Goal: Transaction & Acquisition: Download file/media

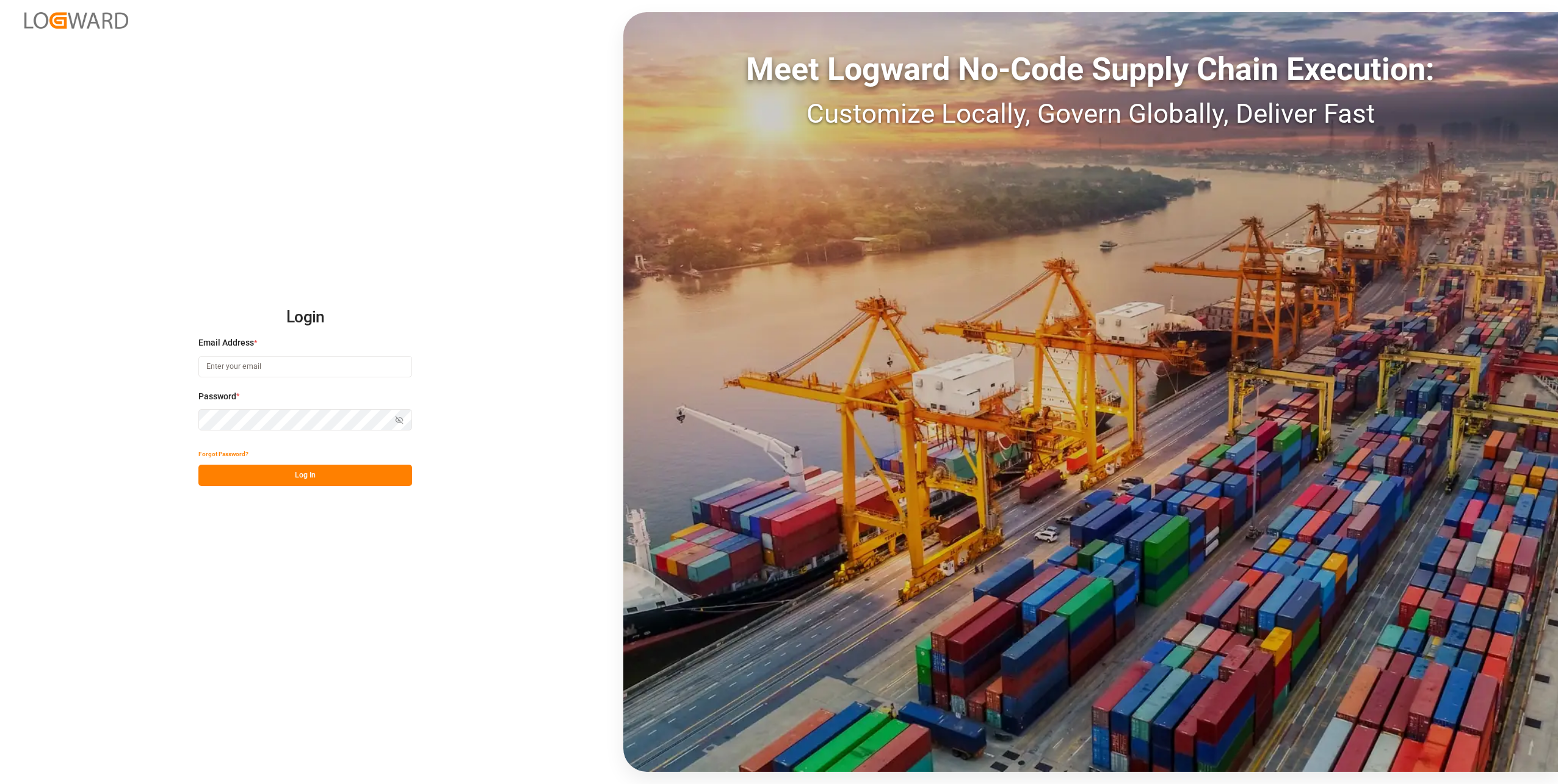
type input "[PERSON_NAME][EMAIL_ADDRESS][DOMAIN_NAME]"
click at [300, 471] on button "Log In" at bounding box center [305, 475] width 214 height 21
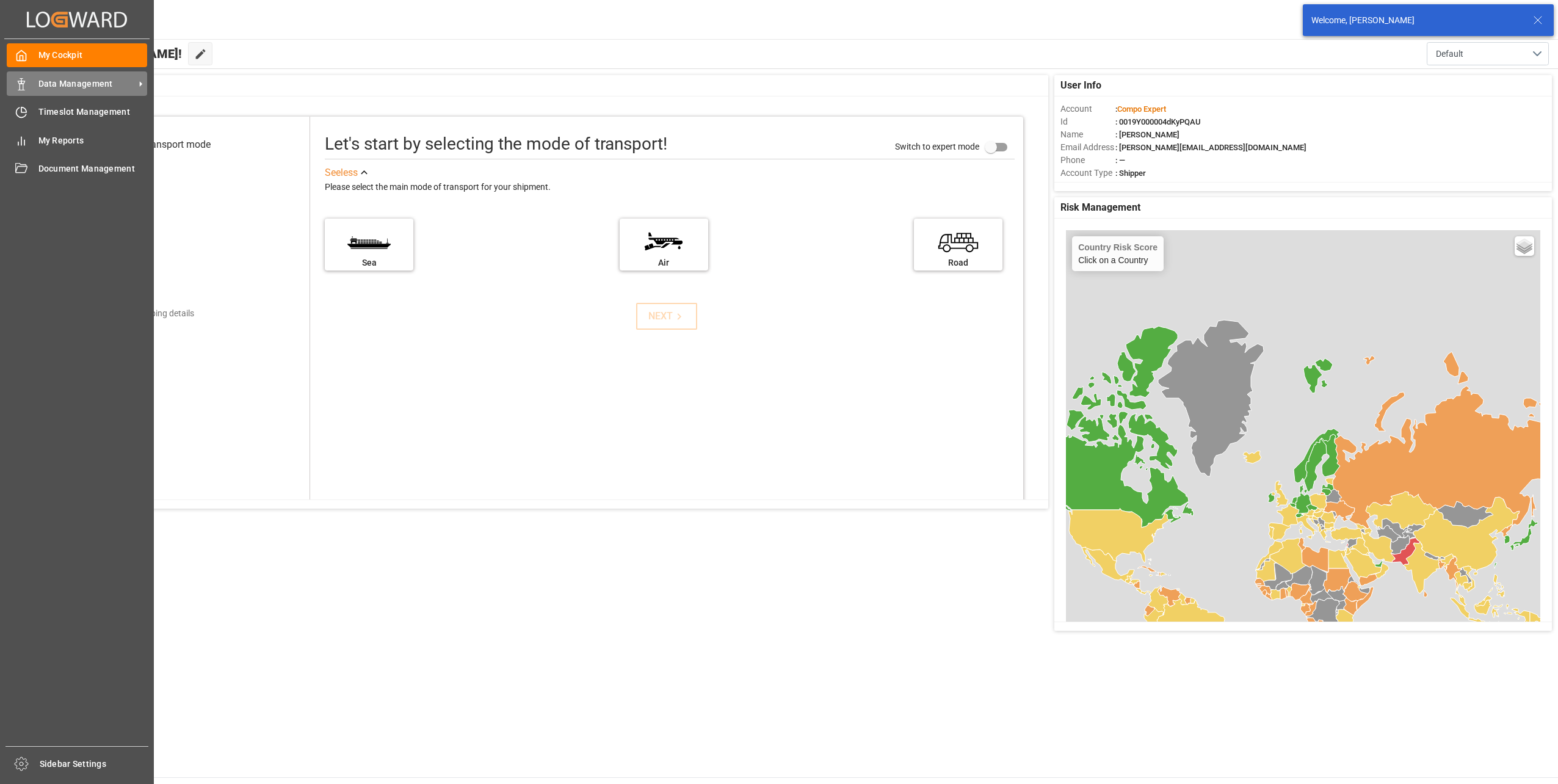
click at [39, 80] on span "Data Management" at bounding box center [87, 83] width 97 height 12
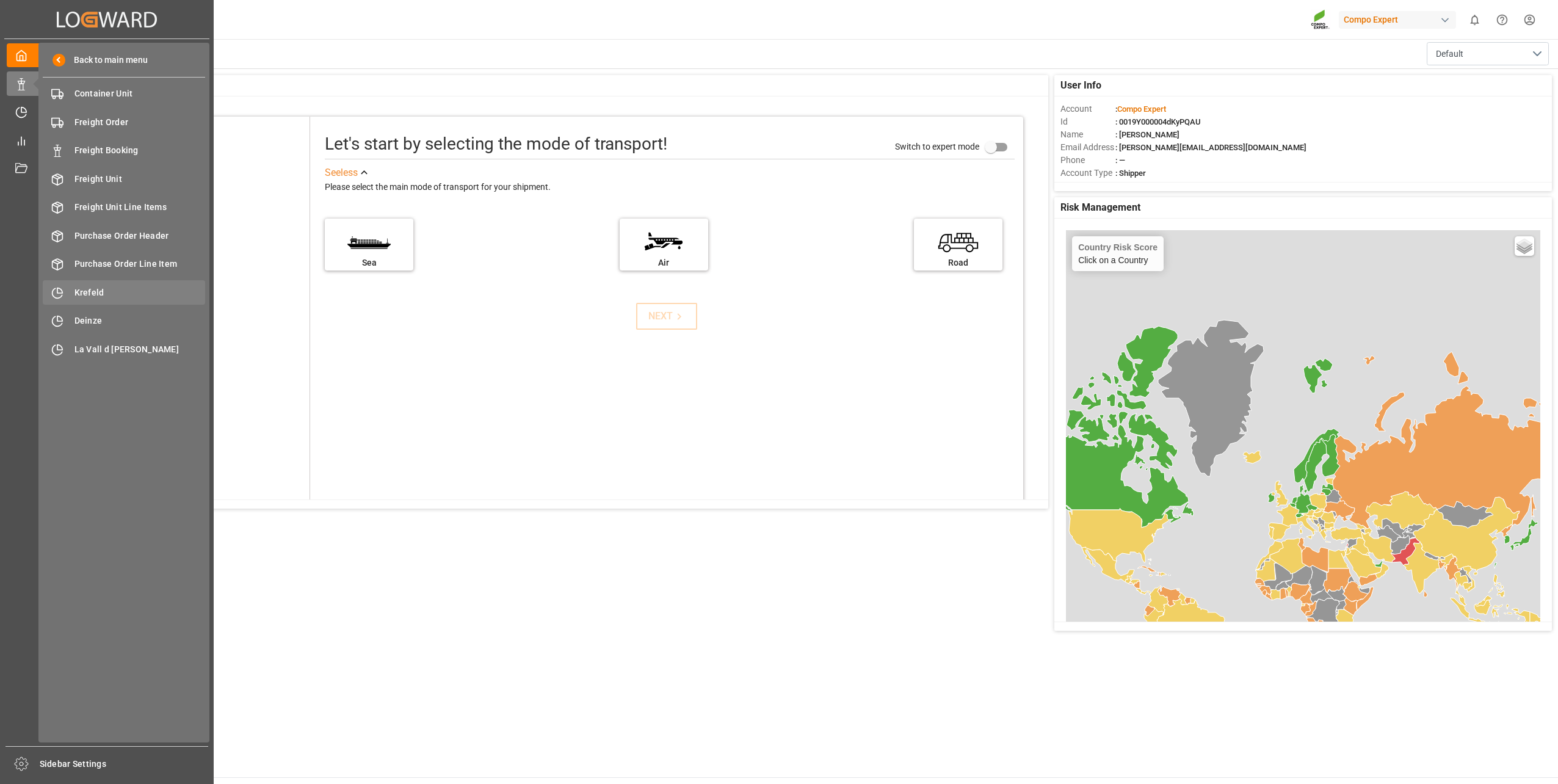
click at [130, 294] on span "Krefeld" at bounding box center [140, 293] width 131 height 12
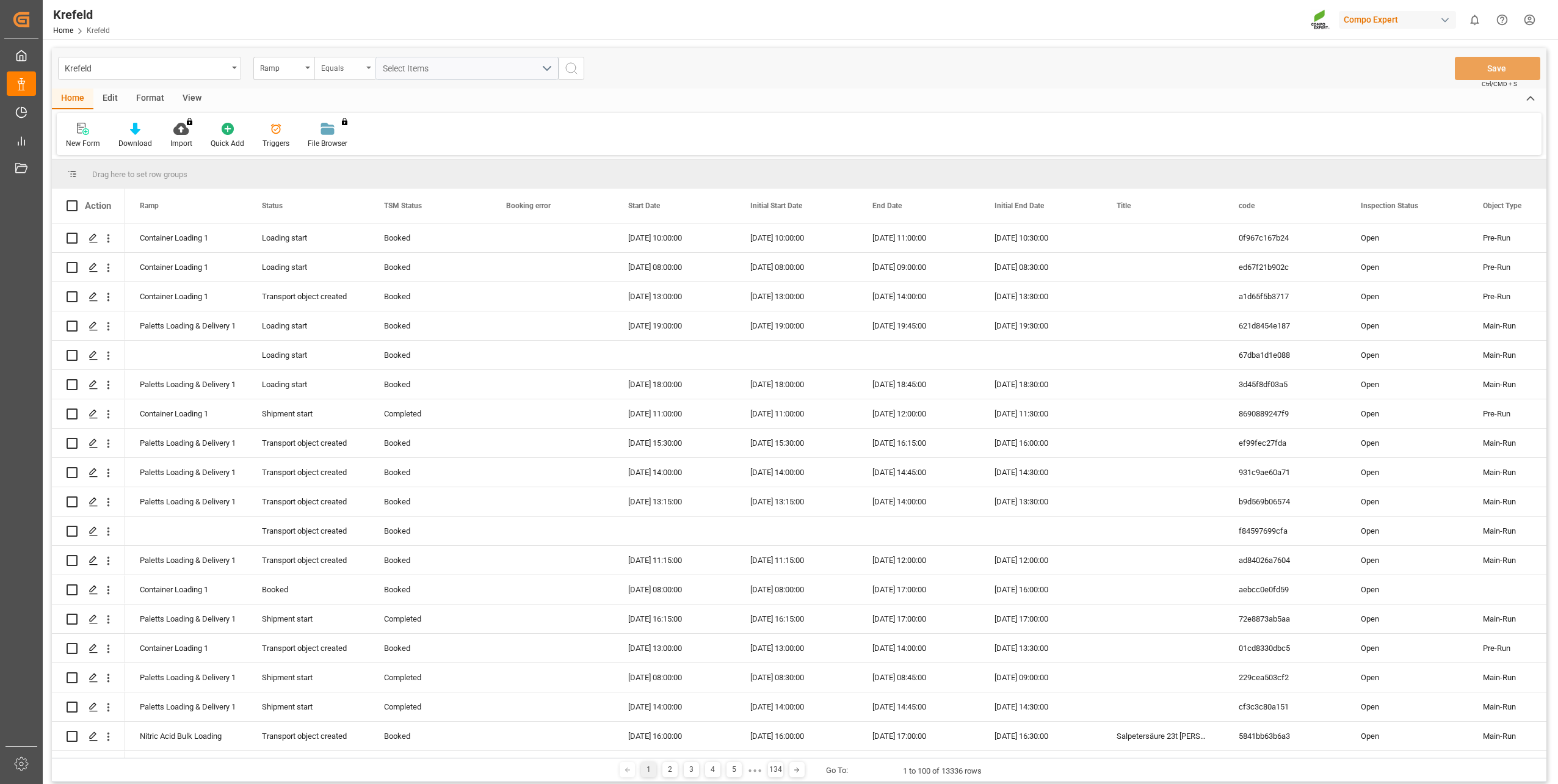
click at [349, 73] on div "Equals" at bounding box center [342, 67] width 41 height 14
click at [369, 180] on div "Contains" at bounding box center [406, 176] width 182 height 26
click at [451, 66] on div "Select Items" at bounding box center [462, 69] width 158 height 12
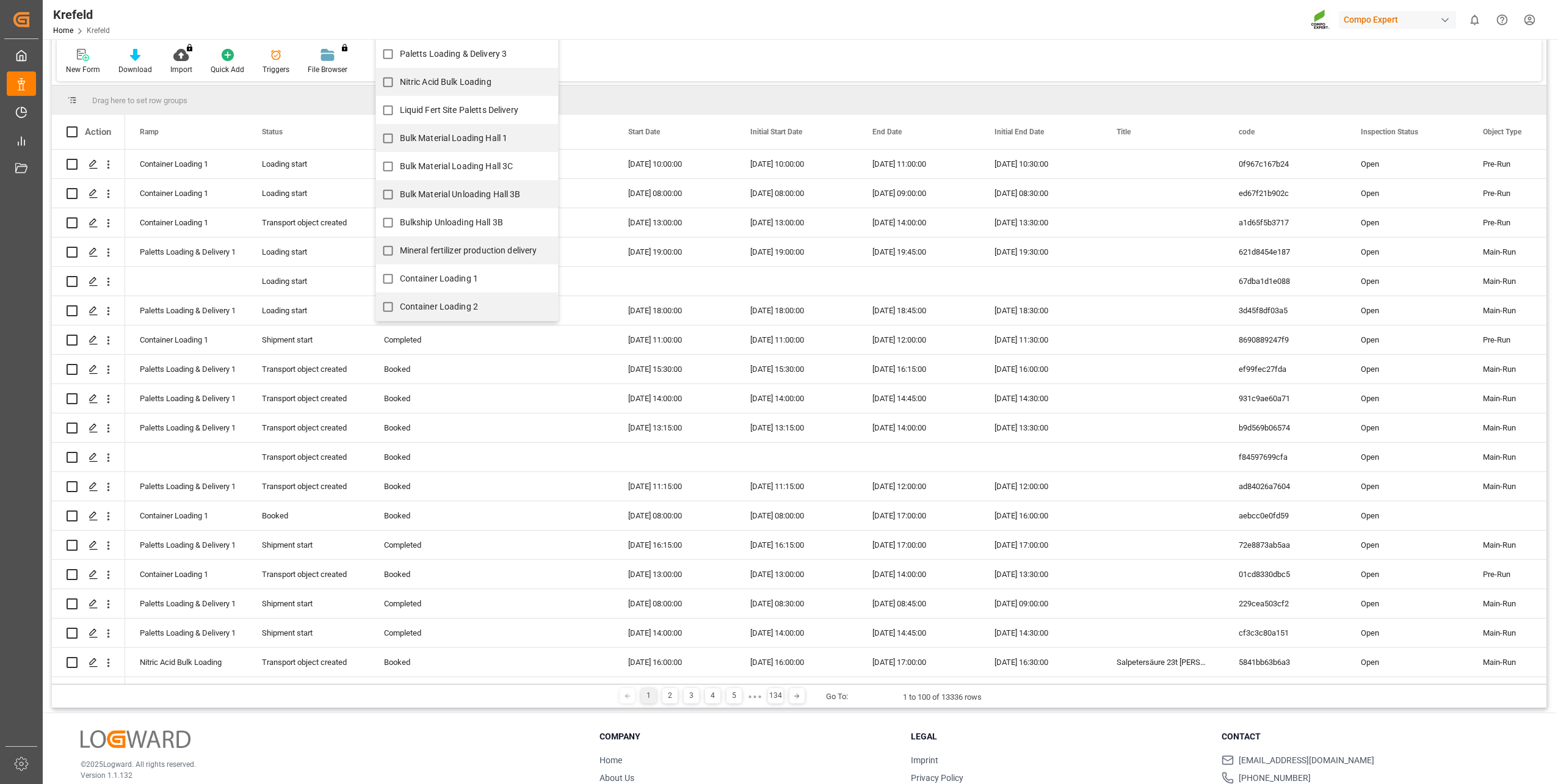
scroll to position [142, 0]
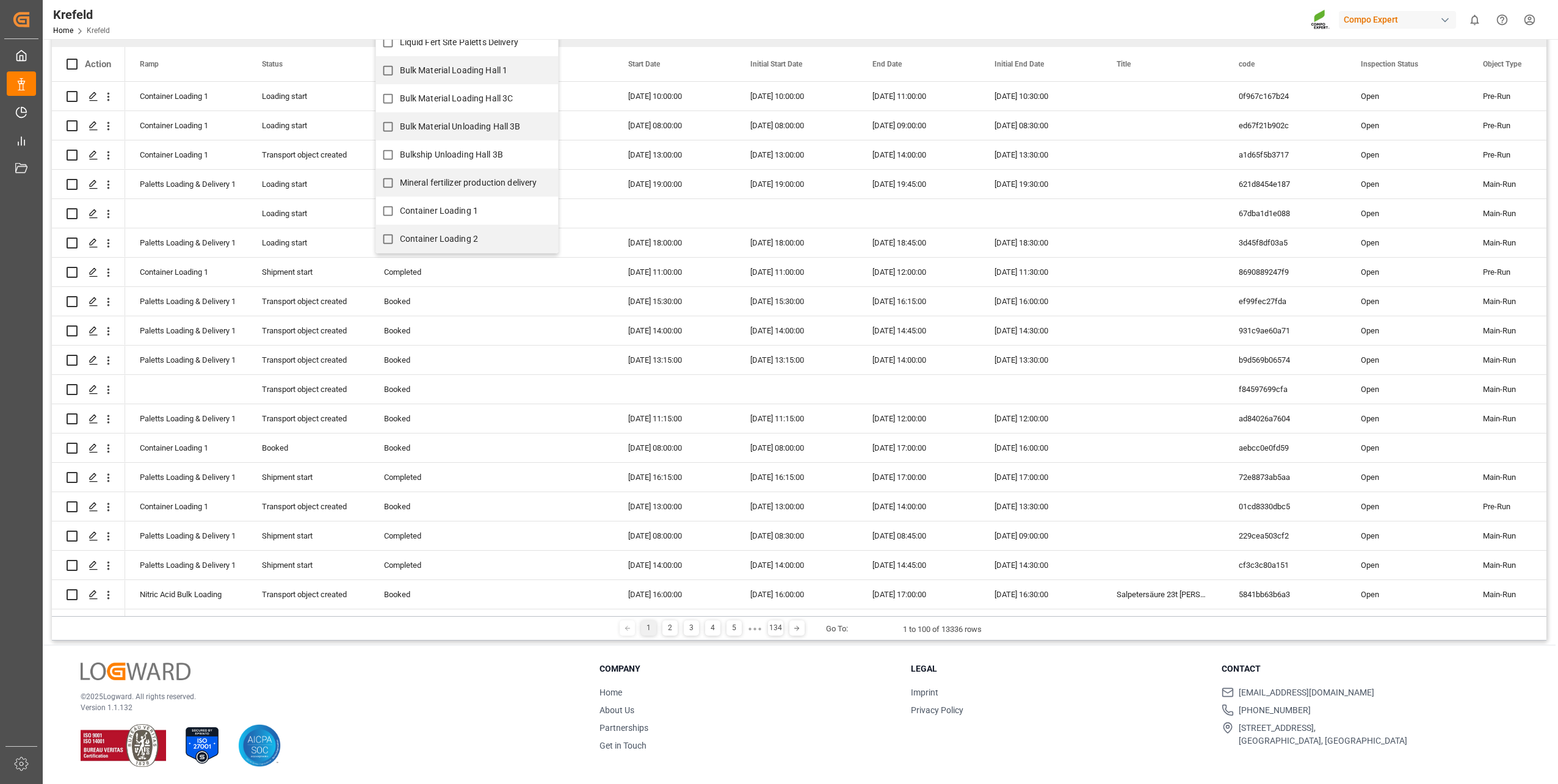
click at [448, 208] on span "Container Loading 1" at bounding box center [439, 211] width 79 height 10
click at [400, 208] on input "Container Loading 1" at bounding box center [388, 211] width 24 height 24
checkbox input "true"
click at [450, 232] on span "Container Loading 2" at bounding box center [439, 239] width 79 height 12
click at [400, 232] on input "Container Loading 2" at bounding box center [388, 239] width 24 height 24
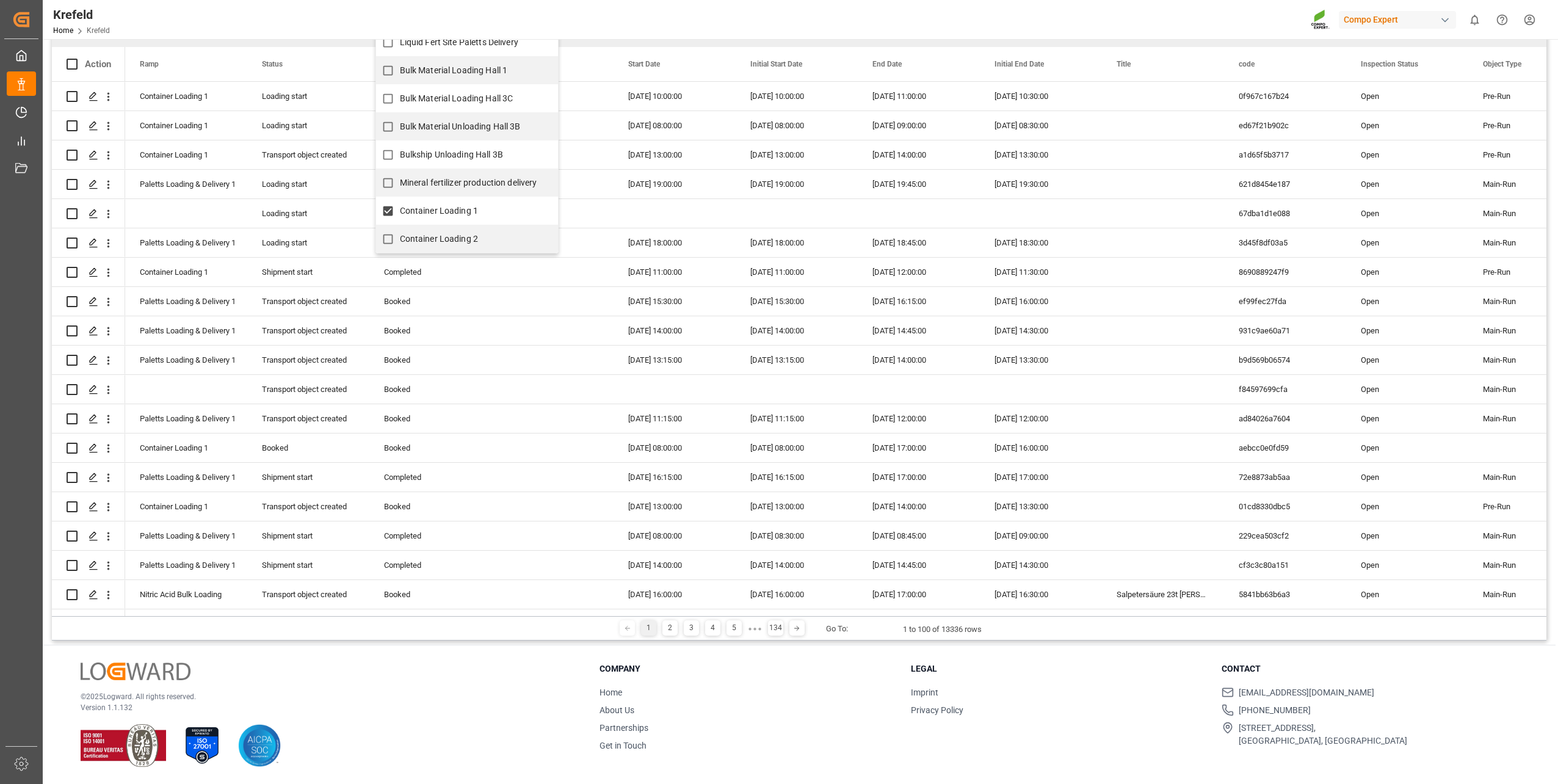
checkbox input "true"
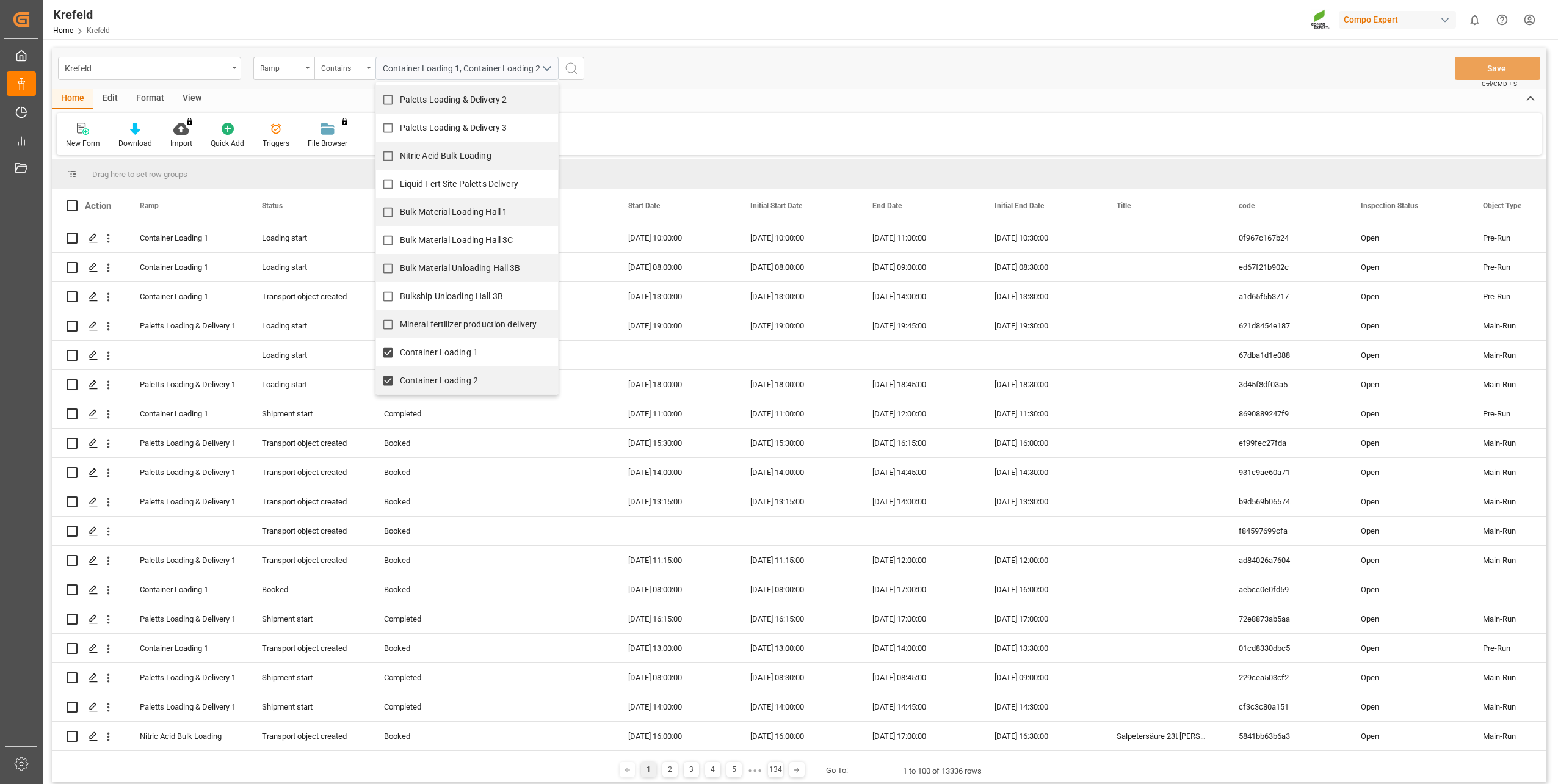
click at [580, 68] on button "search button" at bounding box center [571, 69] width 26 height 23
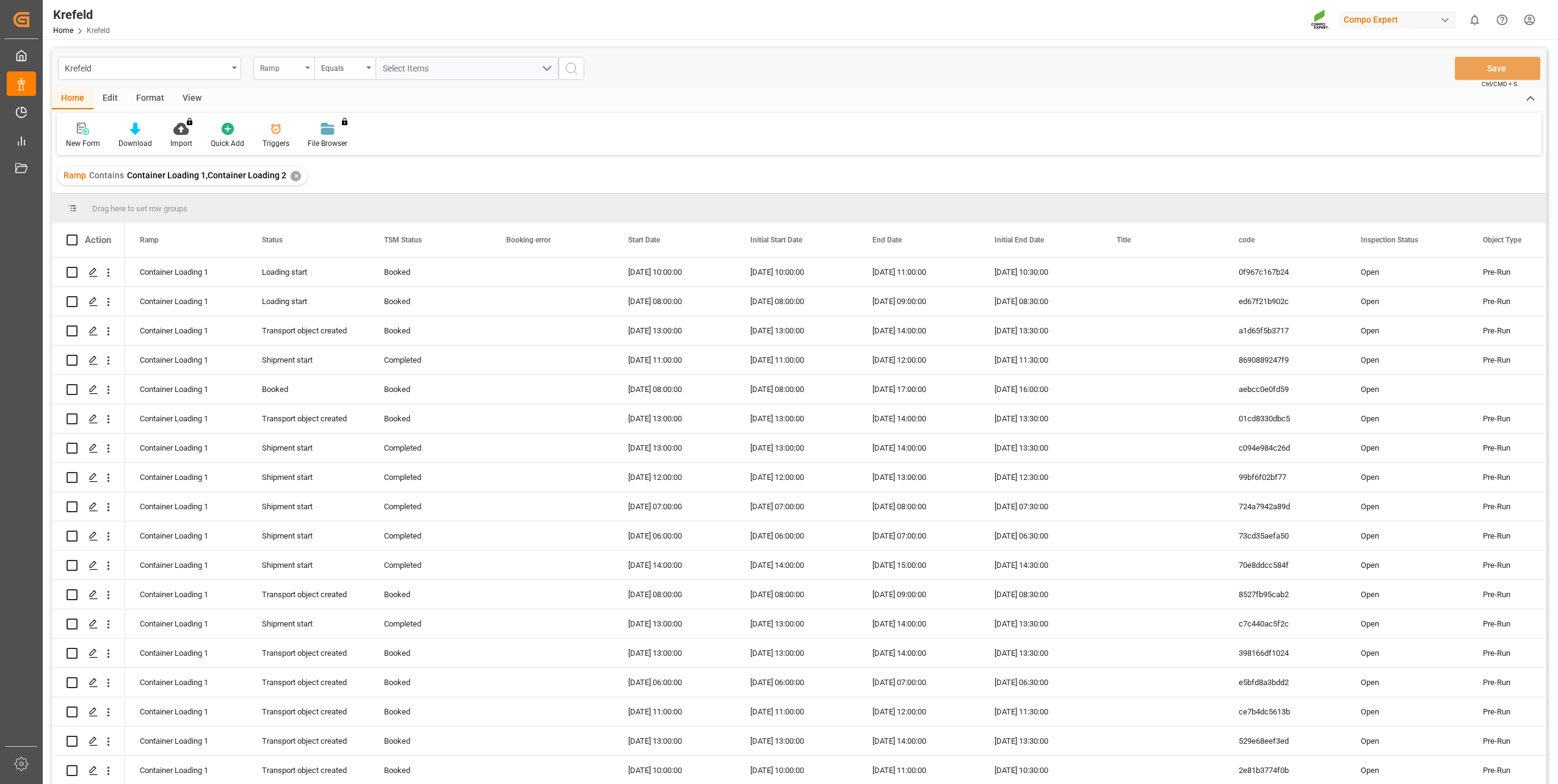
click at [265, 67] on div "Ramp" at bounding box center [280, 67] width 41 height 14
click at [296, 221] on div "Start Date" at bounding box center [345, 227] width 182 height 26
click at [418, 69] on input "text" at bounding box center [467, 69] width 183 height 23
click at [364, 69] on div "Equals" at bounding box center [345, 69] width 61 height 23
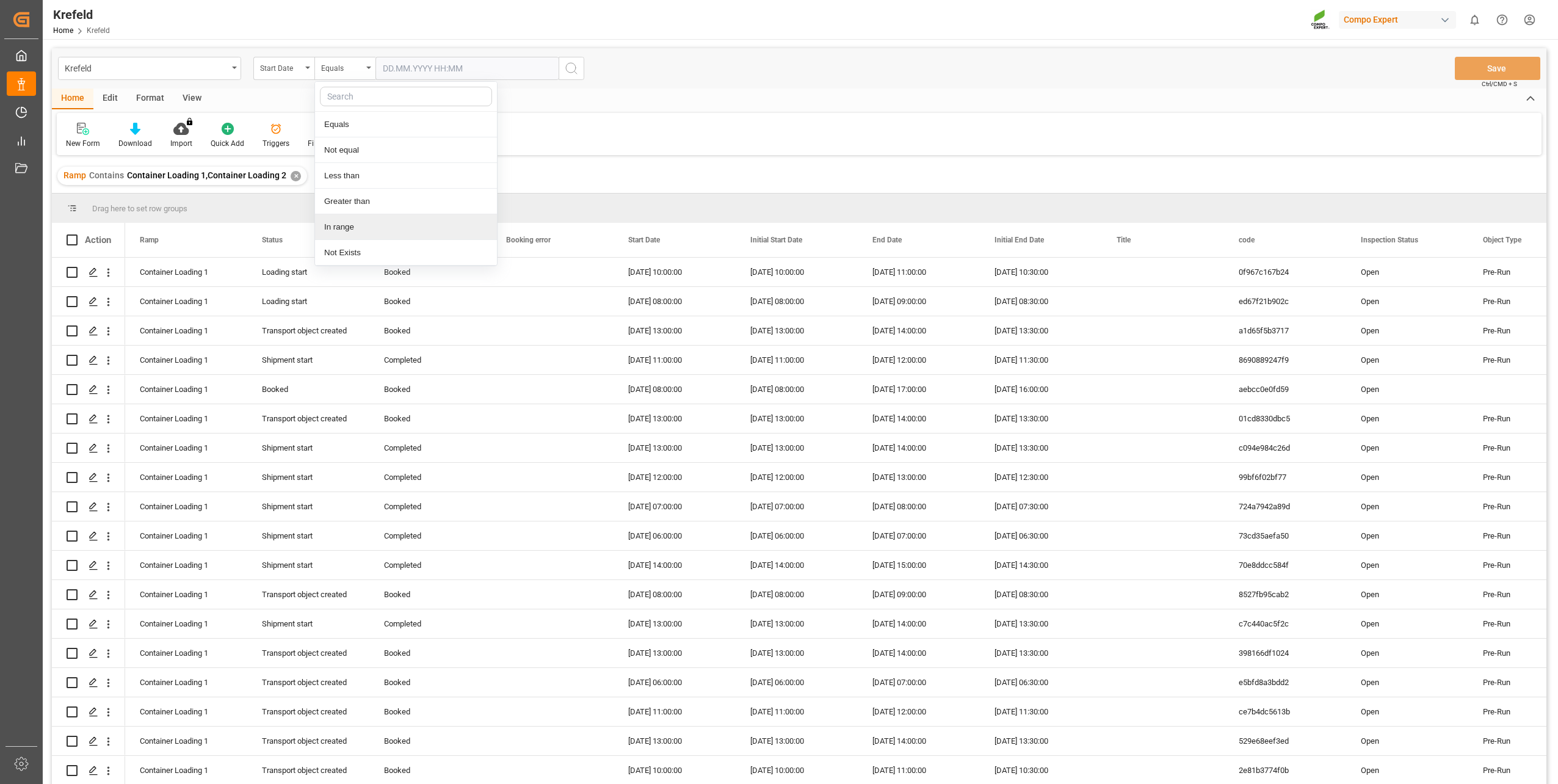
click at [360, 227] on div "In range" at bounding box center [406, 227] width 182 height 26
click at [420, 75] on input "text" at bounding box center [421, 69] width 91 height 23
click at [538, 96] on button "Next Month" at bounding box center [540, 96] width 7 height 7
click at [417, 166] on span "7" at bounding box center [415, 165] width 4 height 9
type input "[DATE] 00:00"
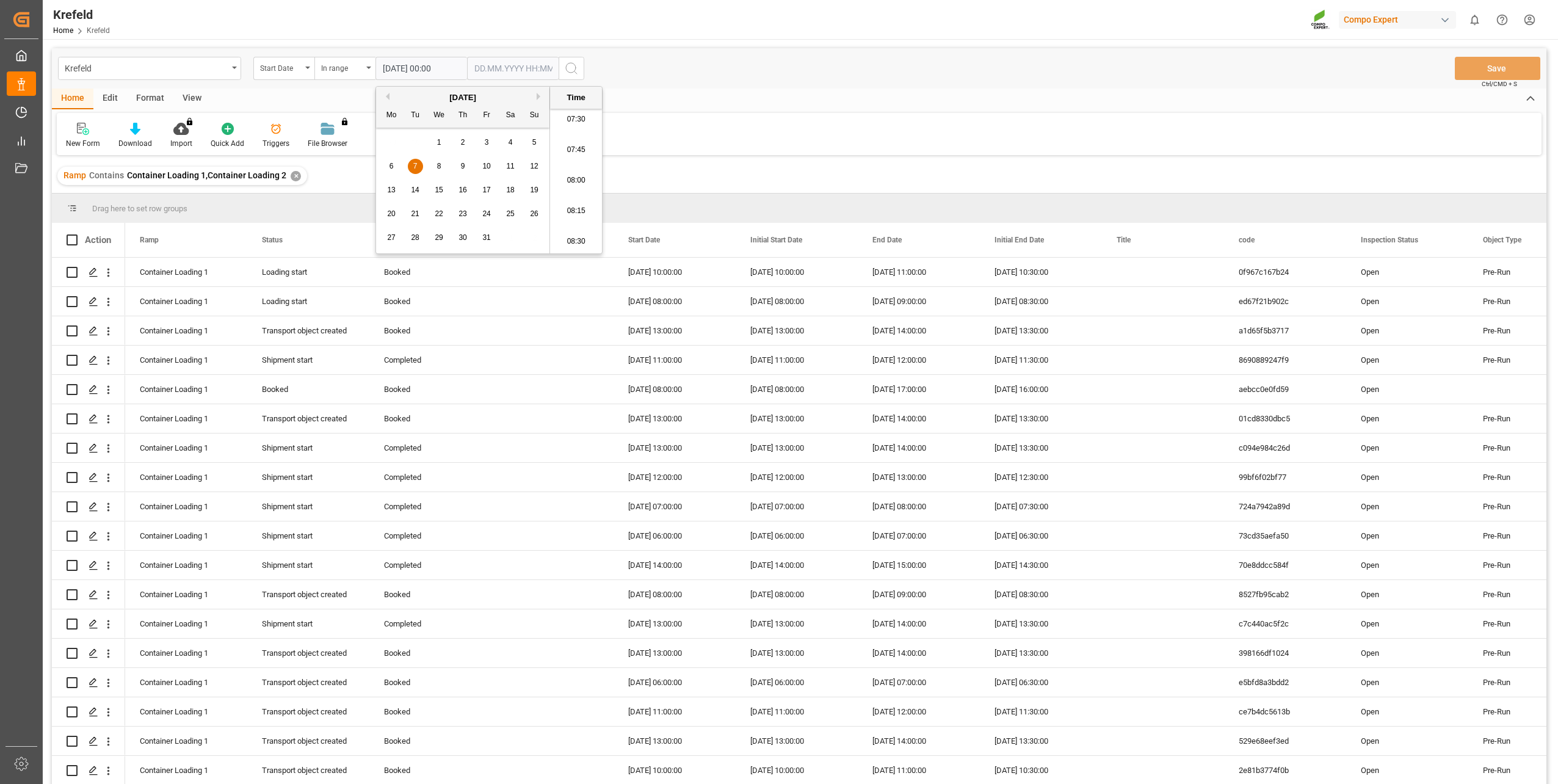
click at [509, 74] on input "text" at bounding box center [513, 69] width 91 height 23
click at [625, 94] on div "[DATE]" at bounding box center [554, 98] width 173 height 12
click at [632, 94] on button "Next Month" at bounding box center [631, 96] width 7 height 7
click at [581, 167] on span "10" at bounding box center [578, 165] width 8 height 9
type input "[DATE] 00:00"
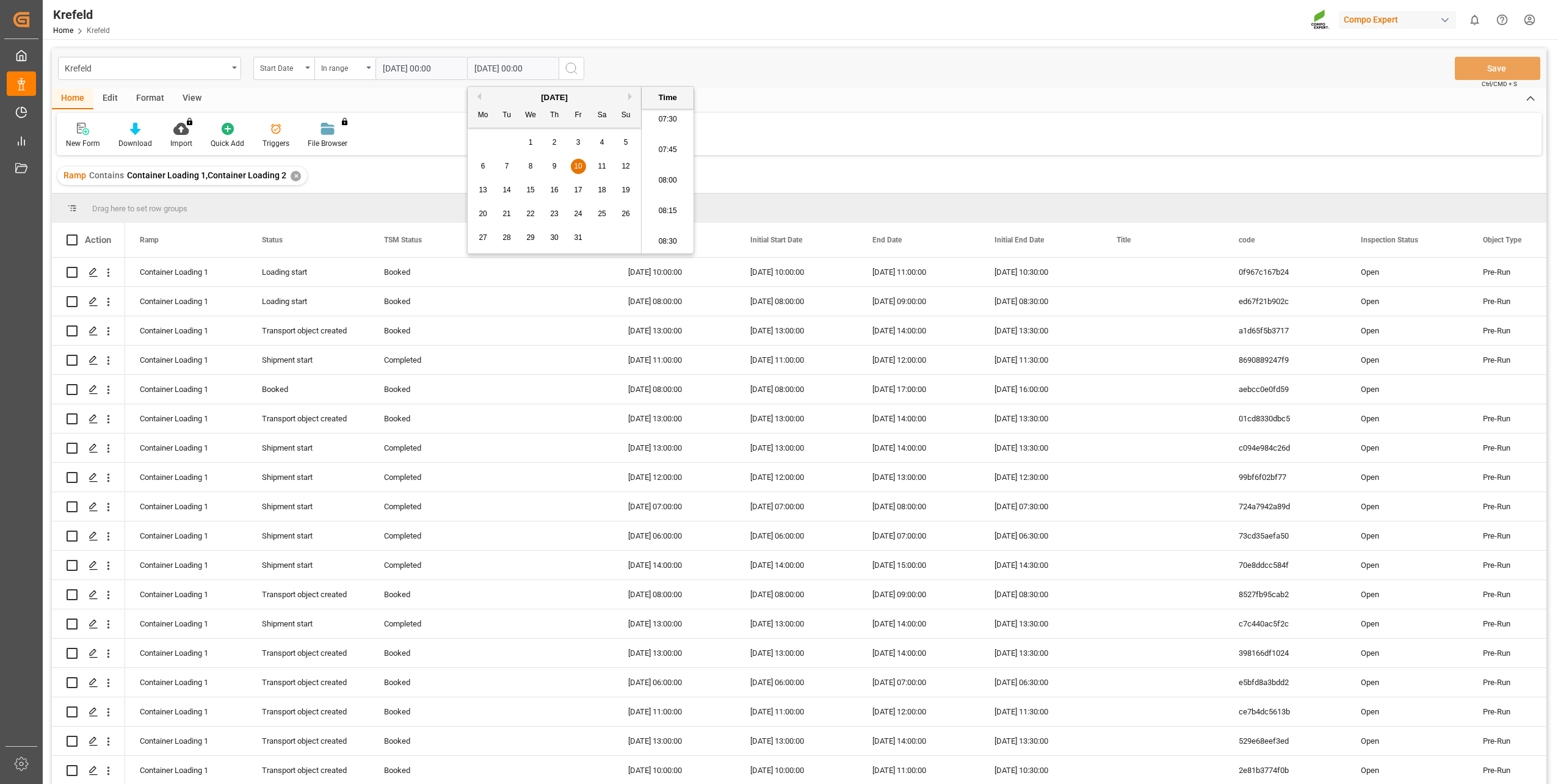
click at [699, 20] on div "Krefeld Home Krefeld Compo Expert 0 Notifications Only show unread All Watching…" at bounding box center [796, 20] width 1524 height 39
click at [575, 62] on icon "search button" at bounding box center [571, 68] width 15 height 15
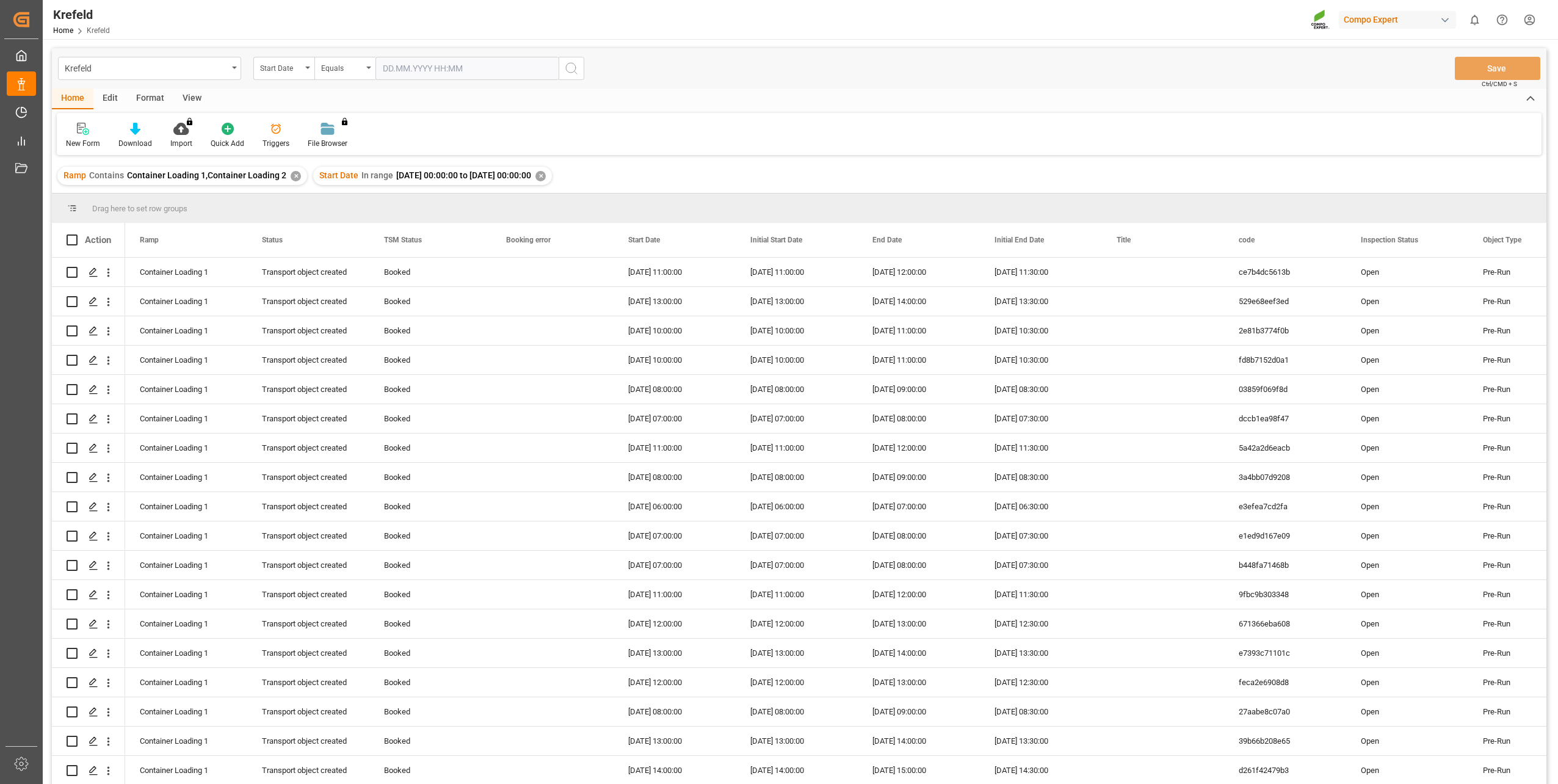
click at [198, 105] on div "View" at bounding box center [192, 98] width 37 height 21
click at [83, 133] on icon at bounding box center [78, 129] width 12 height 12
click at [119, 243] on div "Container_Neu" at bounding box center [125, 247] width 107 height 12
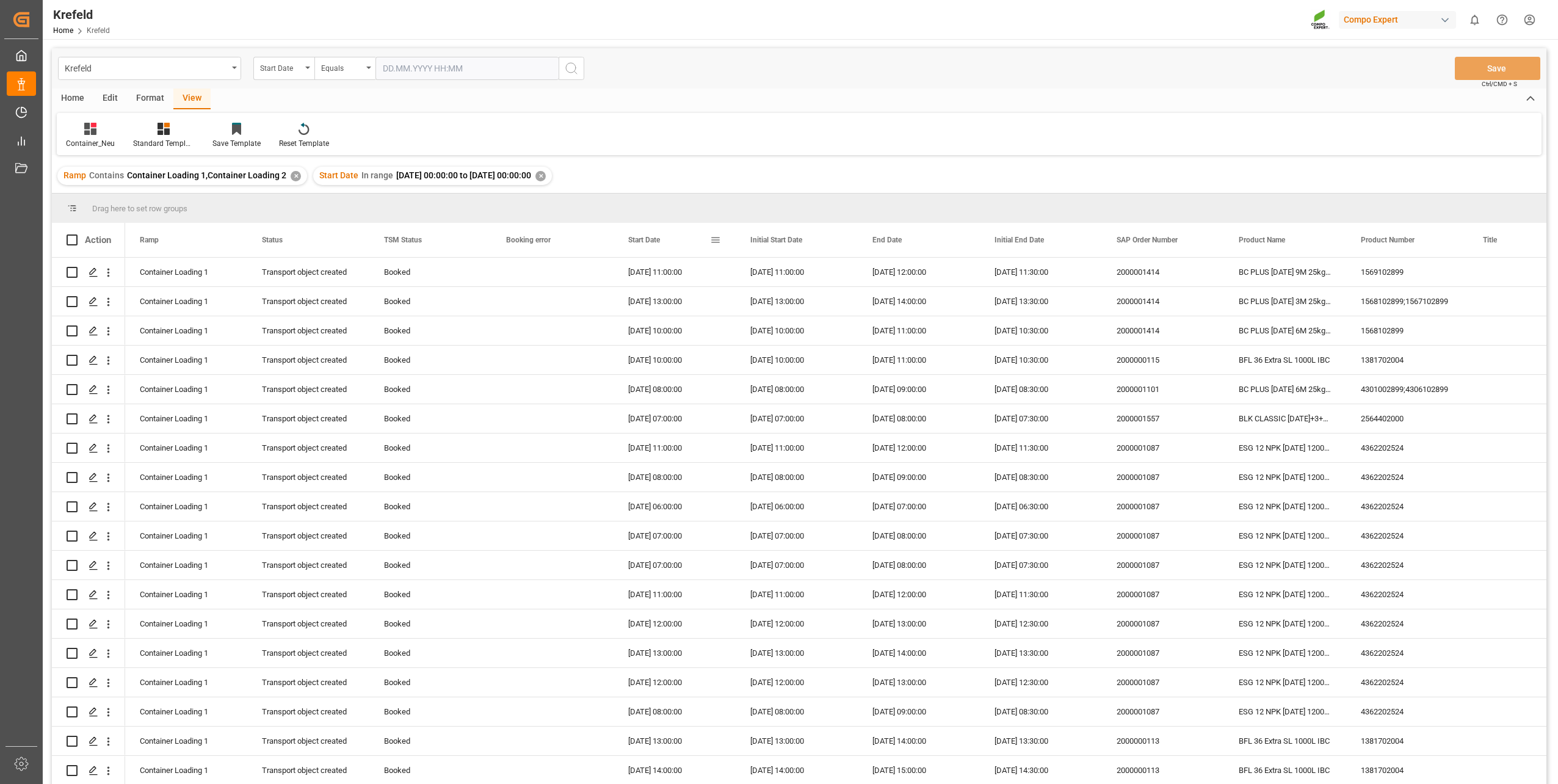
click at [650, 229] on div "Start Date" at bounding box center [669, 240] width 82 height 34
click at [1133, 278] on div "2000001162" at bounding box center [1163, 271] width 122 height 29
click at [102, 100] on div "Edit" at bounding box center [110, 98] width 34 height 21
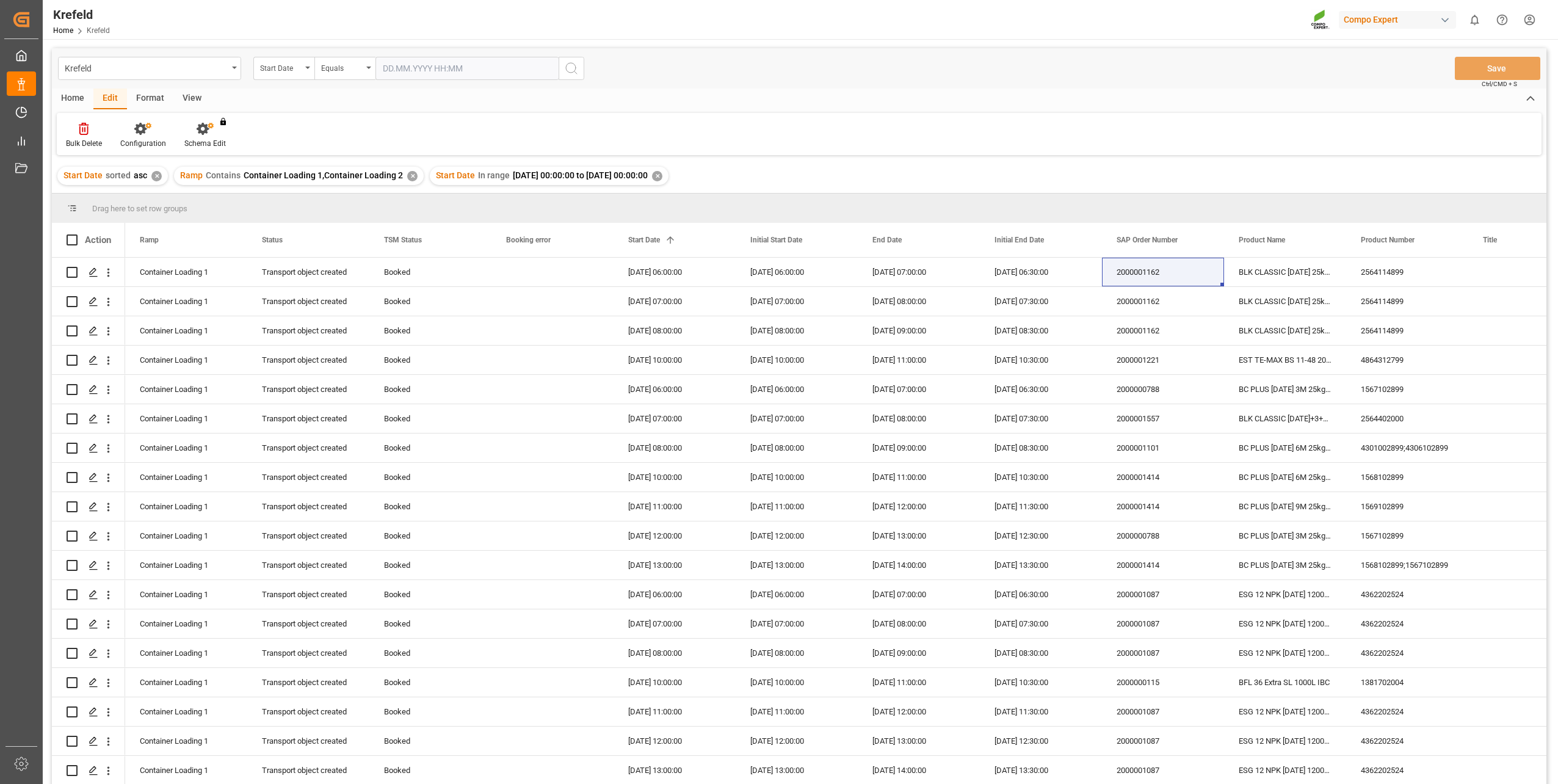
click at [79, 102] on div "Home" at bounding box center [73, 98] width 41 height 21
click at [137, 135] on icon at bounding box center [135, 129] width 10 height 12
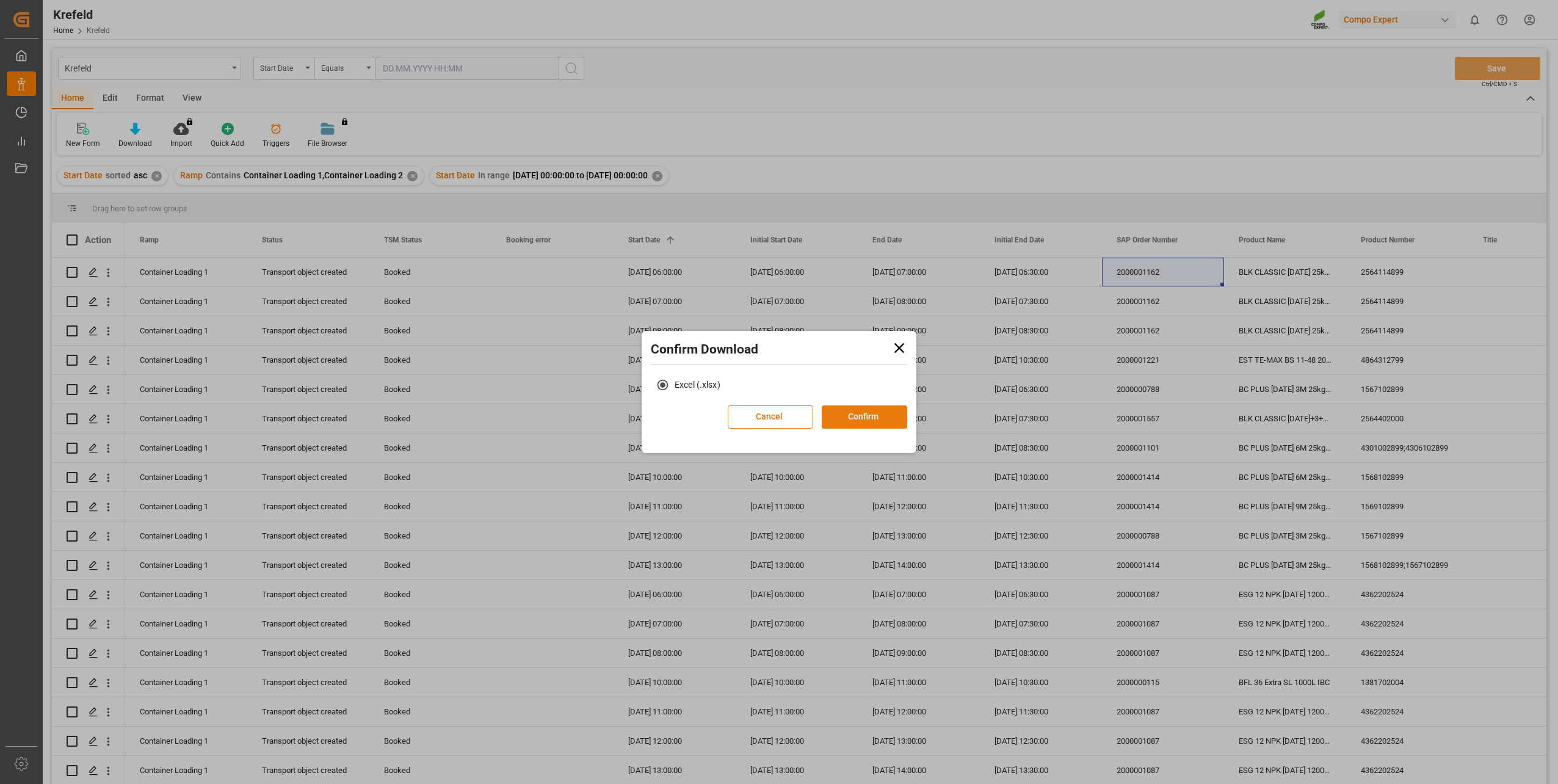
click at [882, 411] on button "Confirm" at bounding box center [864, 417] width 86 height 23
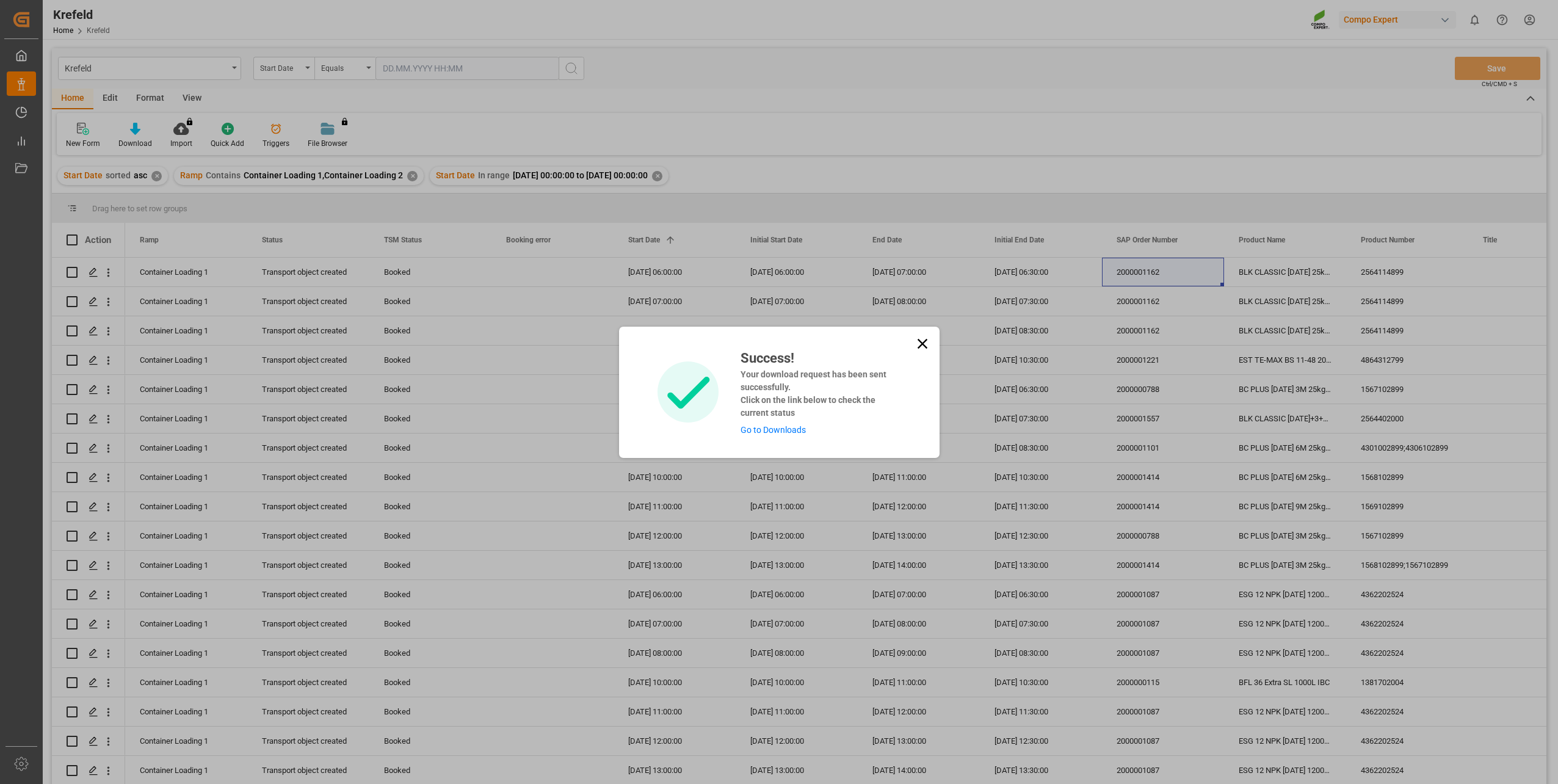
click at [766, 431] on link "Go to Downloads" at bounding box center [773, 430] width 66 height 10
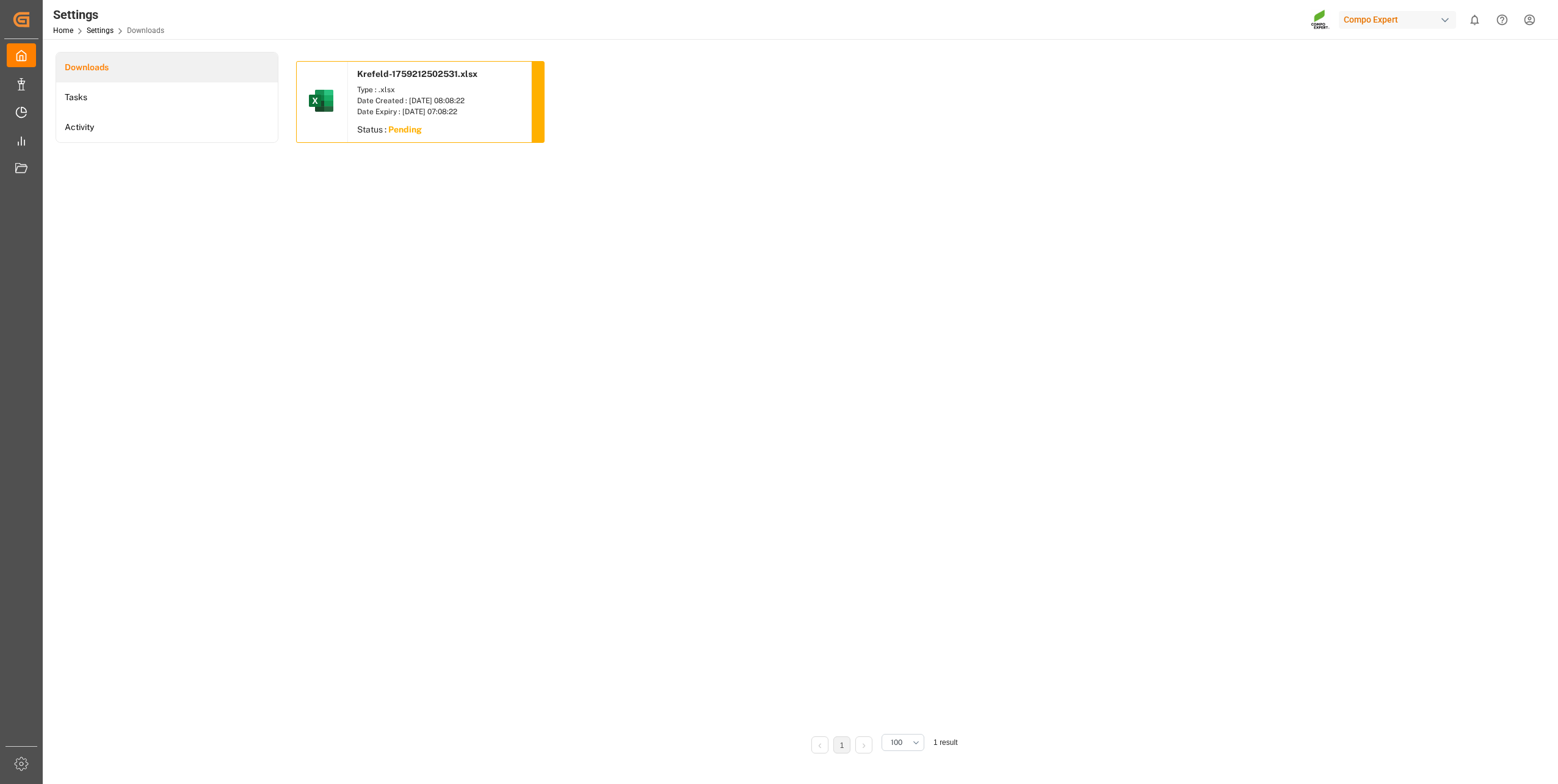
click at [468, 264] on div "Krefeld-1759212502531.xlsx Type : .xlsx Date Created : [DATE] 08:08:22 Date Exp…" at bounding box center [882, 392] width 1172 height 662
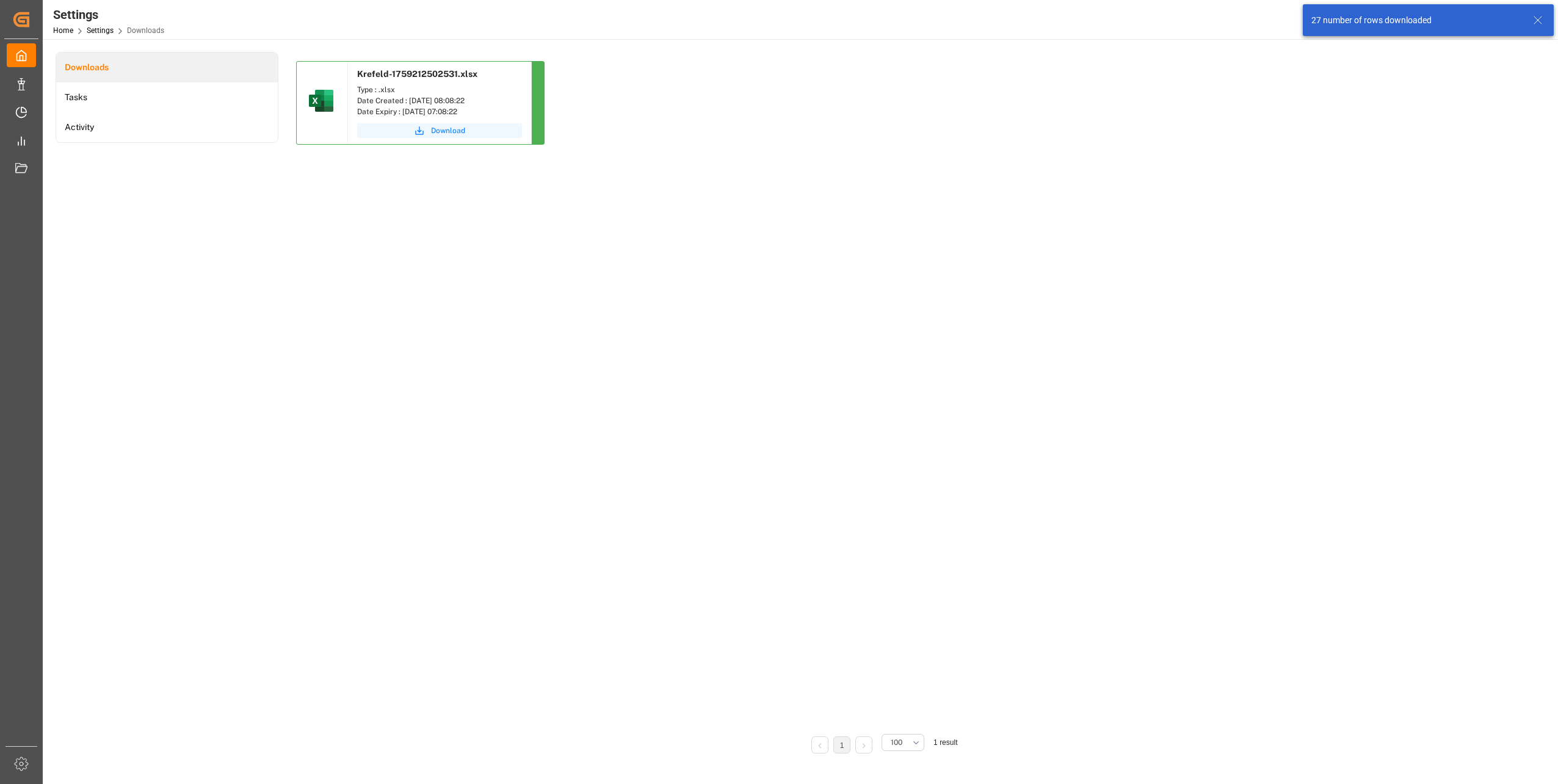
click at [456, 130] on span "Download" at bounding box center [449, 130] width 34 height 11
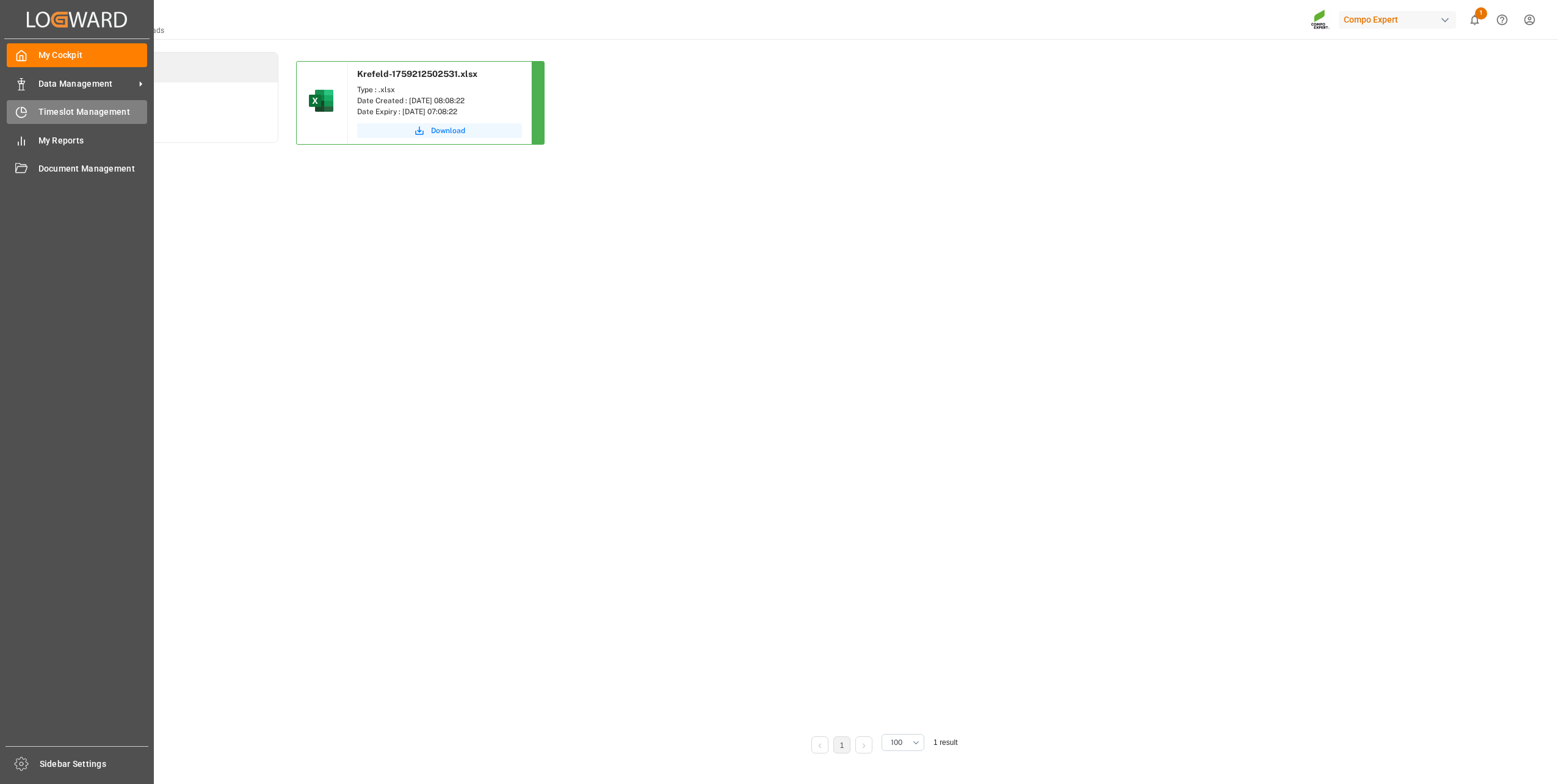
click at [25, 108] on icon at bounding box center [23, 110] width 5 height 5
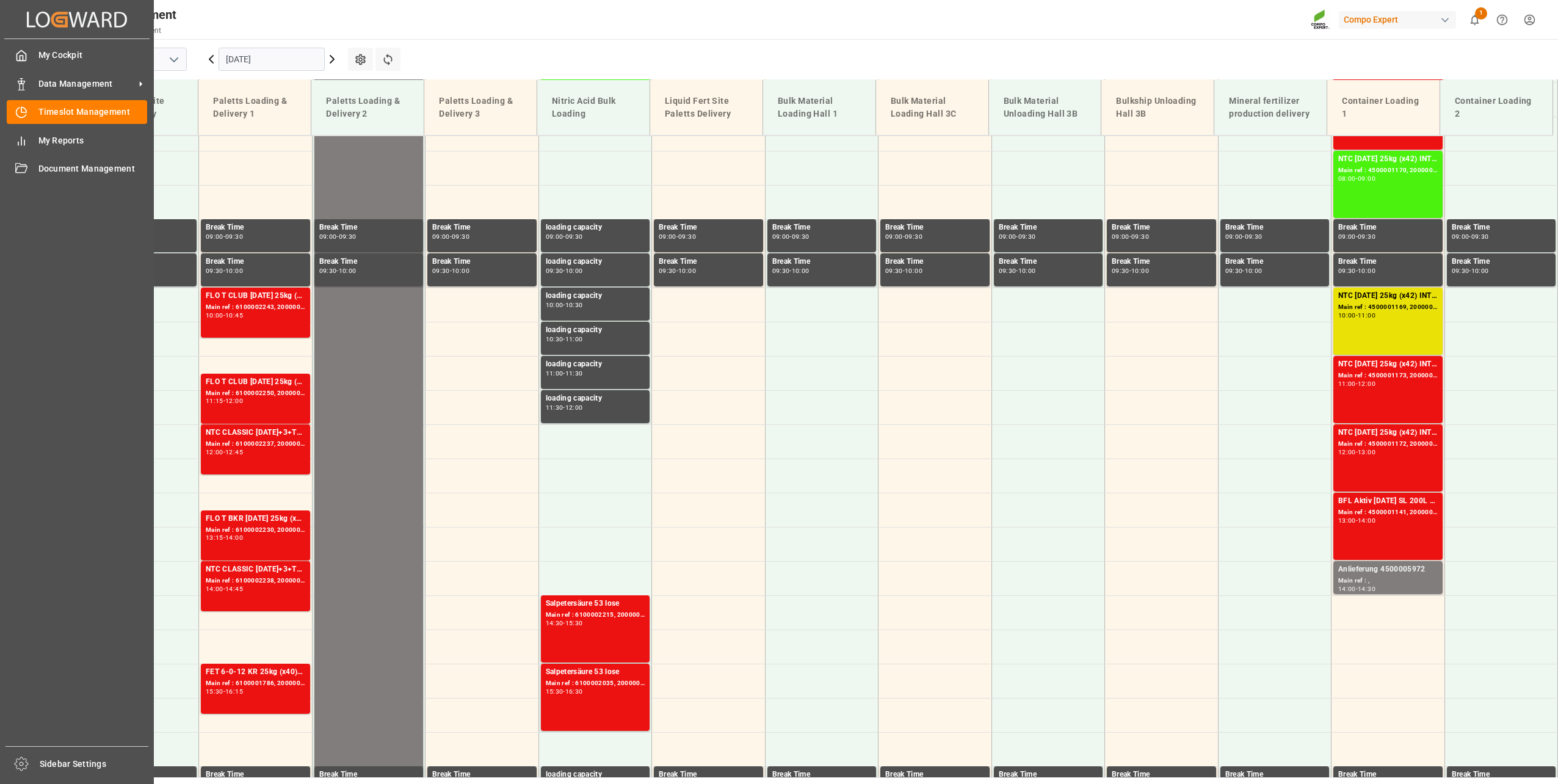
scroll to position [552, 0]
